Goal: Task Accomplishment & Management: Manage account settings

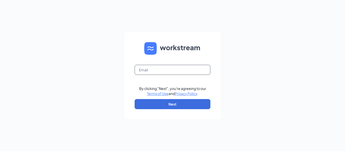
click at [164, 70] on input "text" at bounding box center [173, 70] width 76 height 10
type input "[EMAIL_ADDRESS][DOMAIN_NAME]"
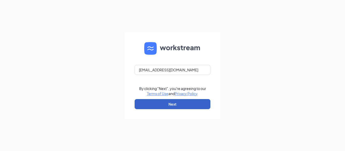
click at [174, 106] on button "Next" at bounding box center [173, 104] width 76 height 10
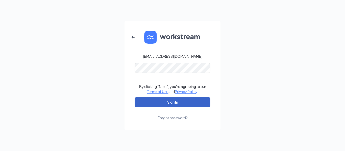
click at [180, 102] on button "Sign In" at bounding box center [173, 102] width 76 height 10
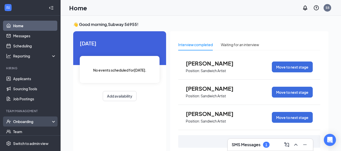
click at [29, 121] on div "Onboarding" at bounding box center [32, 121] width 39 height 5
click at [30, 132] on link "Overview" at bounding box center [34, 132] width 43 height 10
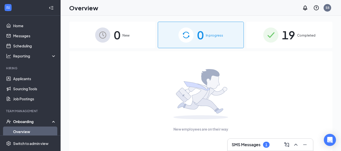
click at [305, 34] on span "Completed" at bounding box center [306, 35] width 18 height 5
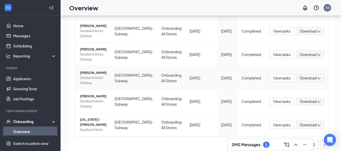
scroll to position [23, 0]
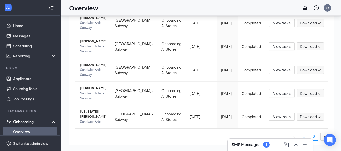
click at [311, 133] on link "2" at bounding box center [315, 137] width 8 height 8
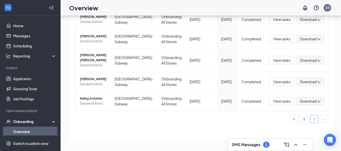
scroll to position [132, 0]
